Goal: Check status: Check status

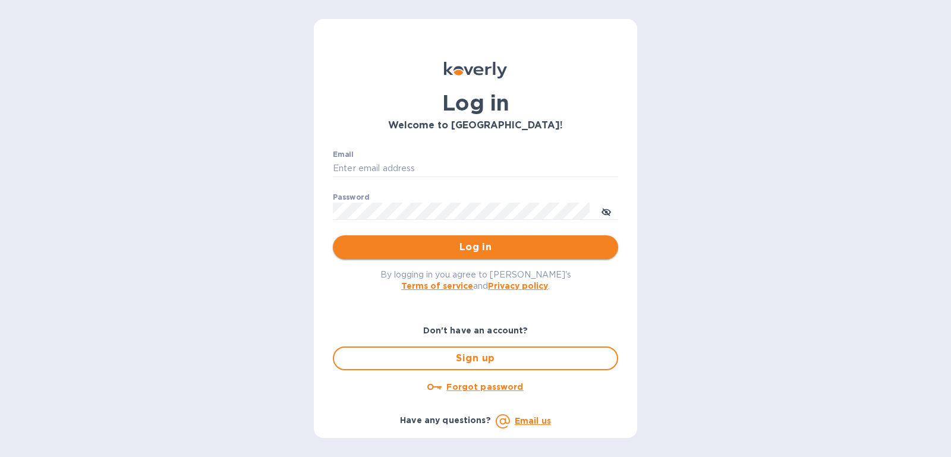
type input "[PERSON_NAME][EMAIL_ADDRESS][DOMAIN_NAME]"
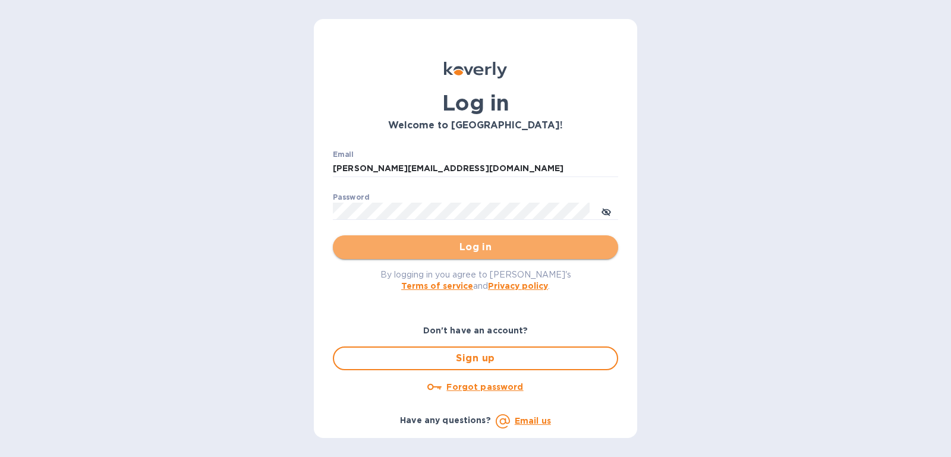
click at [514, 250] on span "Log in" at bounding box center [475, 247] width 266 height 14
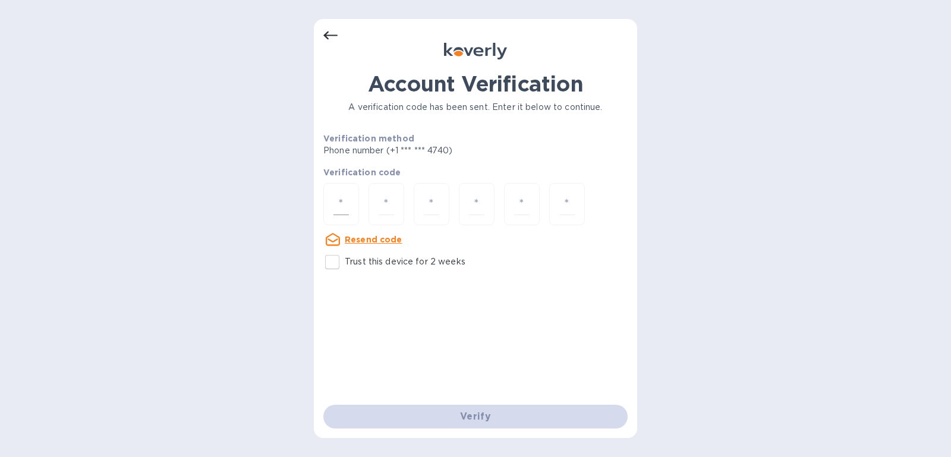
click at [337, 201] on input "number" at bounding box center [340, 204] width 15 height 22
type input "9"
type input "2"
type input "7"
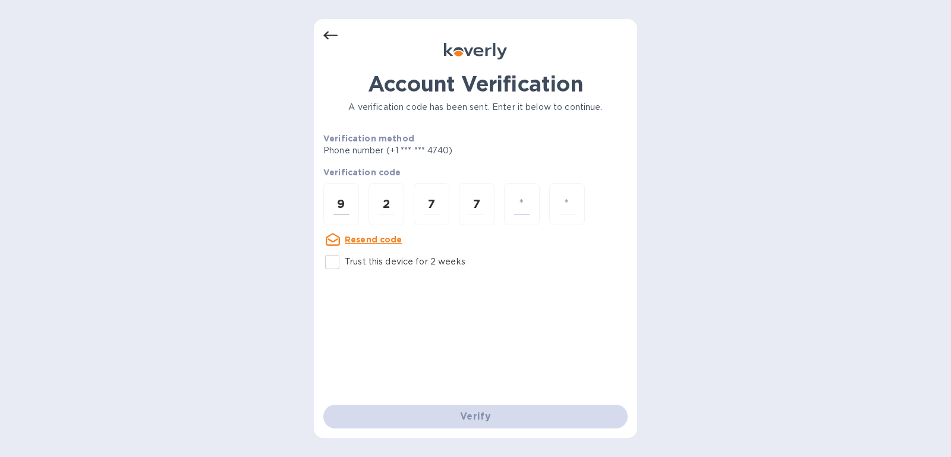
type input "6"
type input "5"
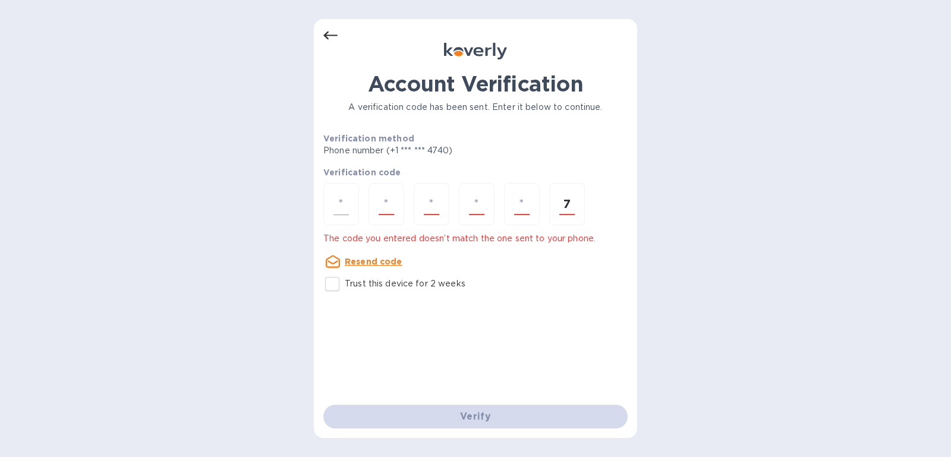
type input "7"
click at [339, 213] on input "number" at bounding box center [340, 204] width 15 height 22
type input "9"
type input "2"
type input "7"
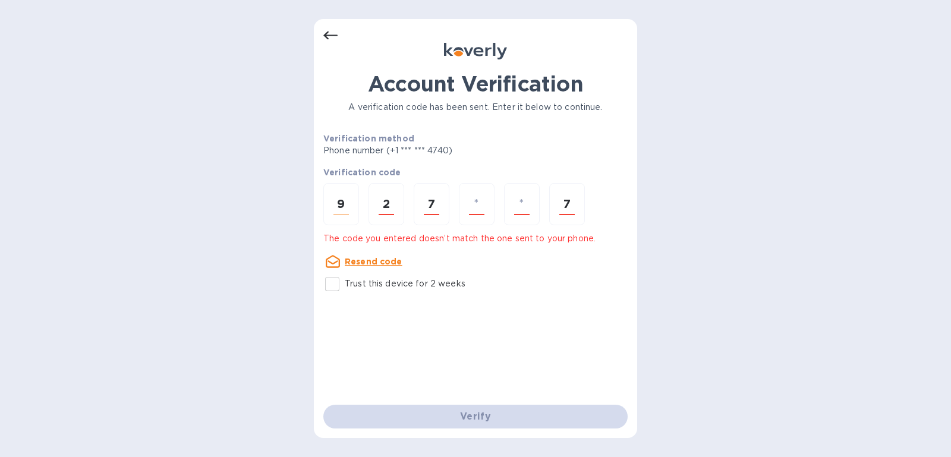
type input "7"
click at [333, 195] on input "number" at bounding box center [340, 204] width 15 height 22
type input "9"
type input "2"
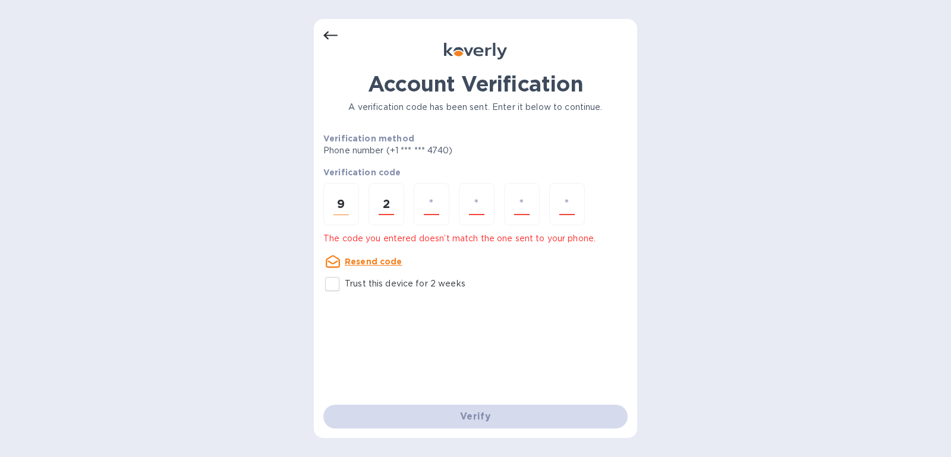
type input "7"
type input "5"
click at [378, 254] on div "Resend code" at bounding box center [362, 261] width 79 height 14
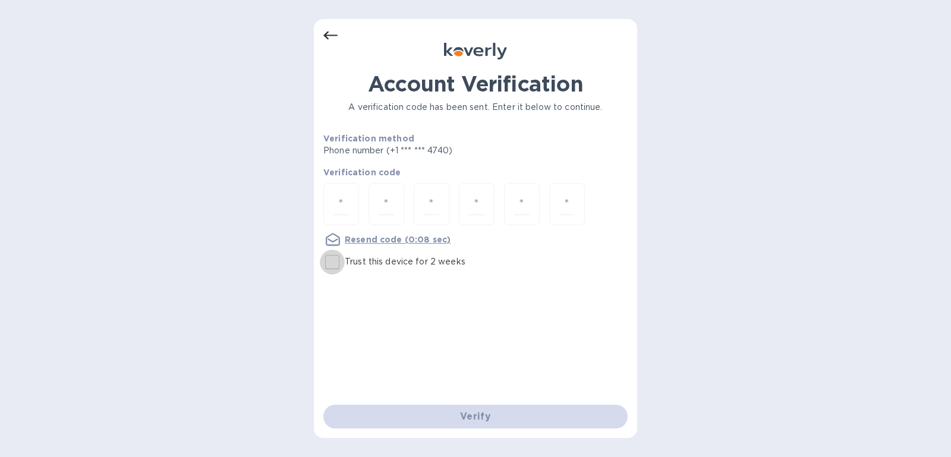
click at [335, 272] on input "Trust this device for 2 weeks" at bounding box center [332, 262] width 25 height 25
checkbox input "true"
click at [345, 208] on input "number" at bounding box center [340, 204] width 15 height 22
type input "9"
type input "7"
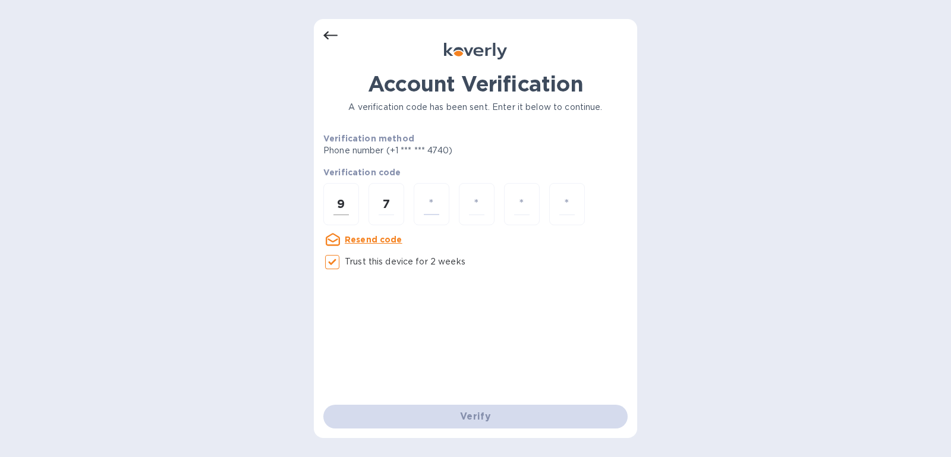
type input "0"
type input "4"
type input "0"
type input "4"
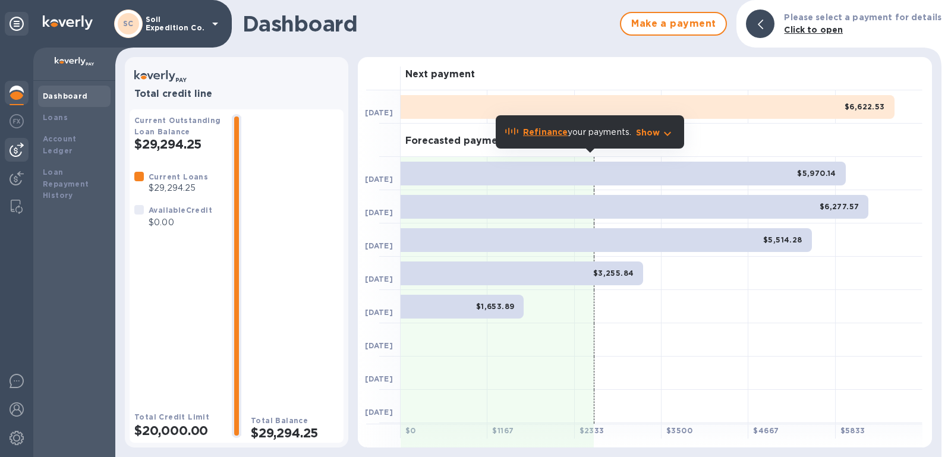
click at [25, 156] on div at bounding box center [17, 150] width 24 height 24
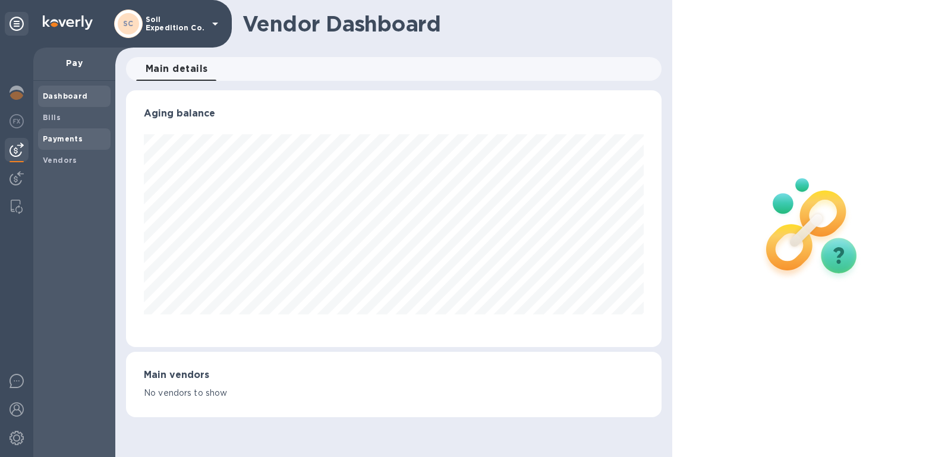
scroll to position [593994, 593720]
click at [87, 148] on div "Payments" at bounding box center [74, 138] width 72 height 21
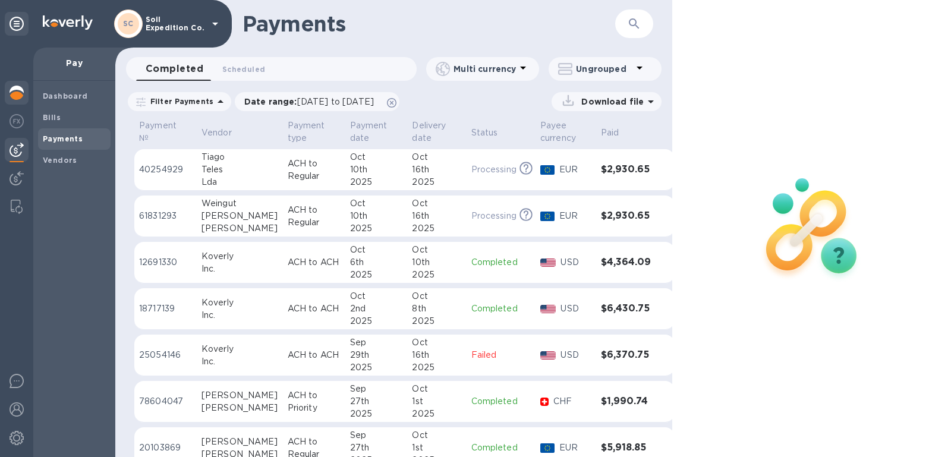
click at [16, 102] on div at bounding box center [17, 94] width 24 height 26
